Goal: Information Seeking & Learning: Learn about a topic

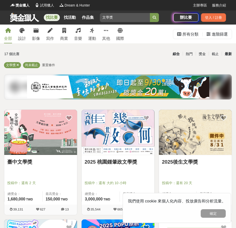
click at [229, 55] on div "最新" at bounding box center [228, 54] width 13 height 9
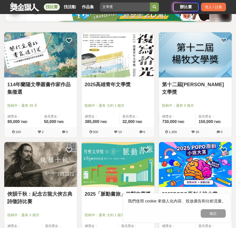
scroll to position [75, 0]
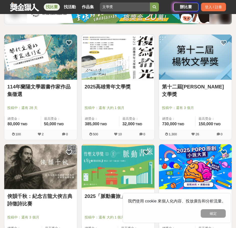
click at [51, 86] on link "114年蘭陽文學叢書作家作品集徵選" at bounding box center [40, 90] width 67 height 15
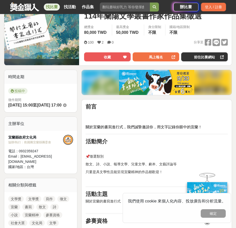
scroll to position [25, 0]
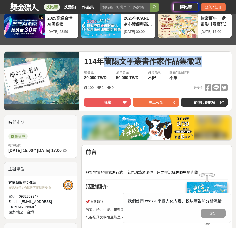
drag, startPoint x: 105, startPoint y: 62, endPoint x: 198, endPoint y: 61, distance: 92.5
click at [216, 60] on div "114年蘭陽文學叢書作家作品集徵選" at bounding box center [156, 61] width 144 height 11
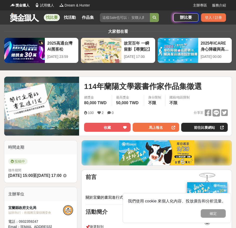
click at [201, 129] on link "前往比賽網站" at bounding box center [204, 127] width 47 height 9
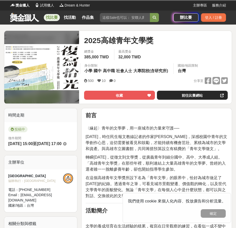
click at [187, 97] on link "前往比賽網站" at bounding box center [192, 95] width 71 height 9
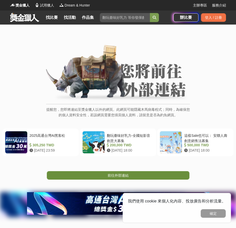
click at [128, 174] on span "前往外部連結" at bounding box center [118, 175] width 21 height 4
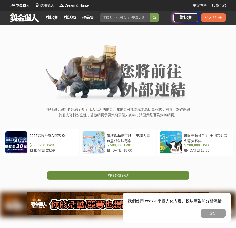
click at [104, 174] on link "前往外部連結" at bounding box center [118, 175] width 143 height 9
